Goal: Navigation & Orientation: Find specific page/section

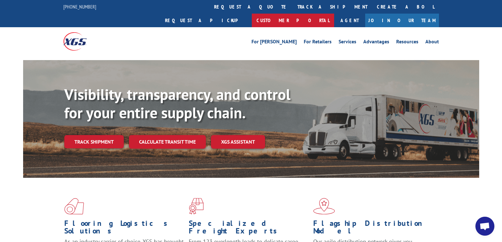
click at [334, 14] on link "Customer Portal" at bounding box center [293, 21] width 82 height 14
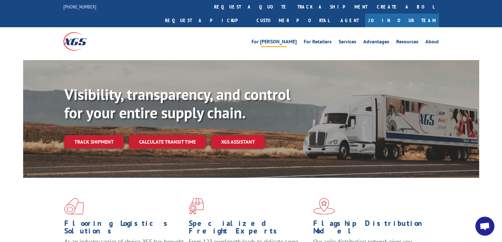
click at [291, 39] on link "For [PERSON_NAME]" at bounding box center [273, 42] width 45 height 7
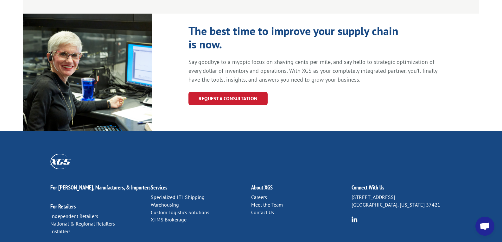
scroll to position [719, 0]
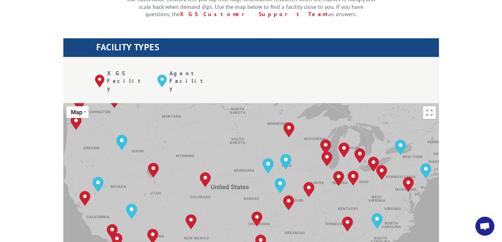
scroll to position [222, 0]
